Goal: Navigation & Orientation: Find specific page/section

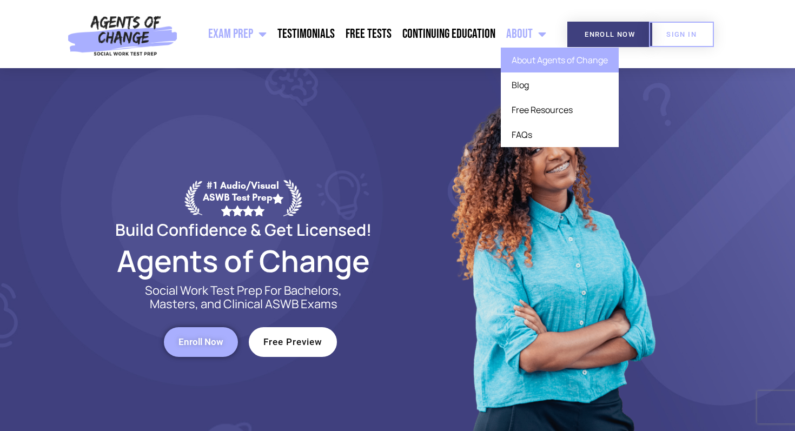
click at [537, 55] on link "About Agents of Change" at bounding box center [560, 60] width 118 height 25
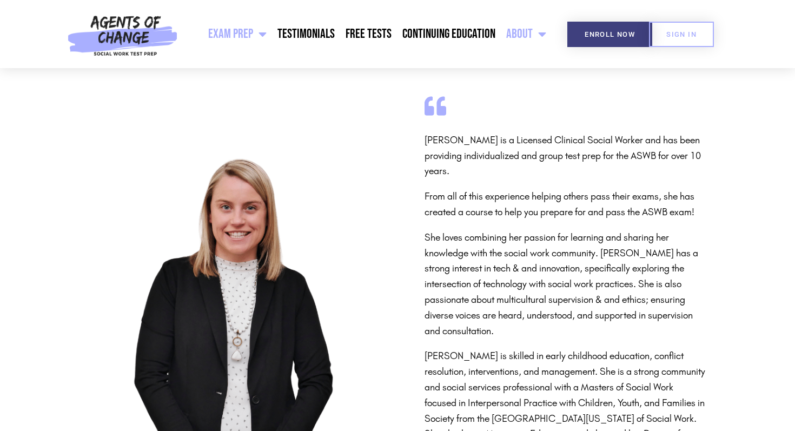
click at [253, 31] on link "Exam Prep" at bounding box center [237, 34] width 69 height 27
click at [250, 32] on link "Exam Prep" at bounding box center [237, 34] width 69 height 27
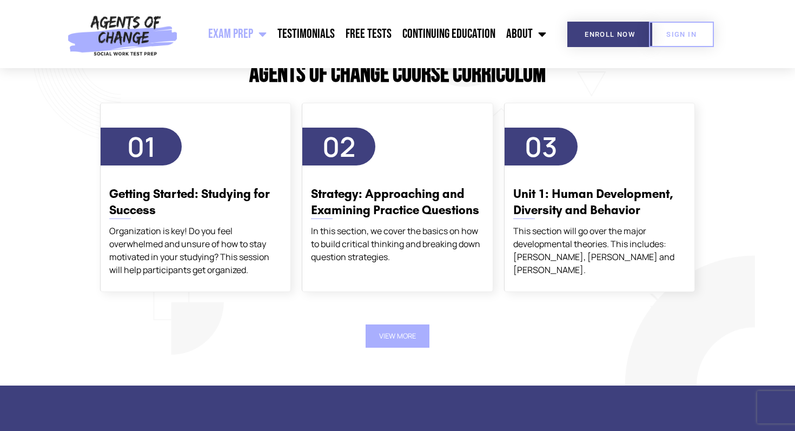
scroll to position [1324, 0]
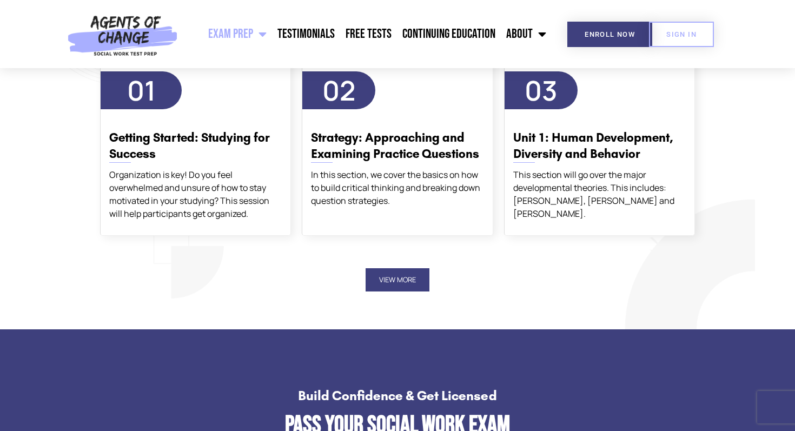
click at [401, 278] on button "View More" at bounding box center [397, 279] width 64 height 23
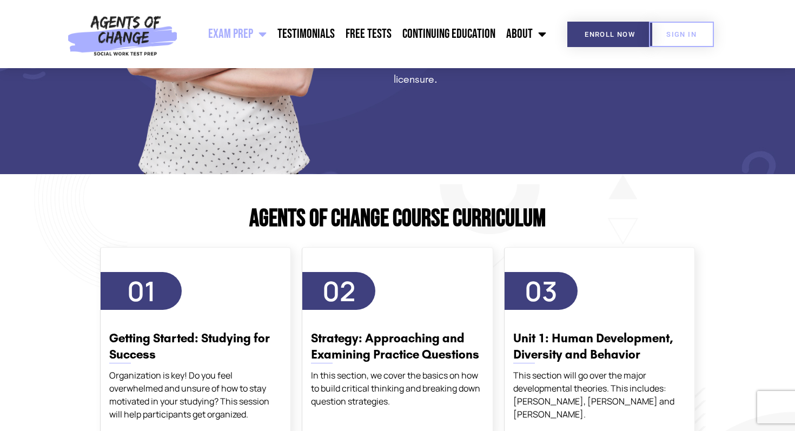
scroll to position [1097, 0]
